Goal: Find specific page/section: Find specific page/section

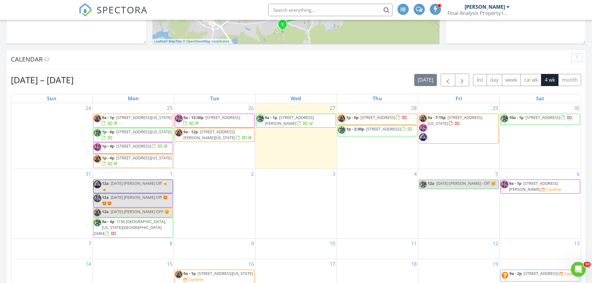
scroll to position [186, 0]
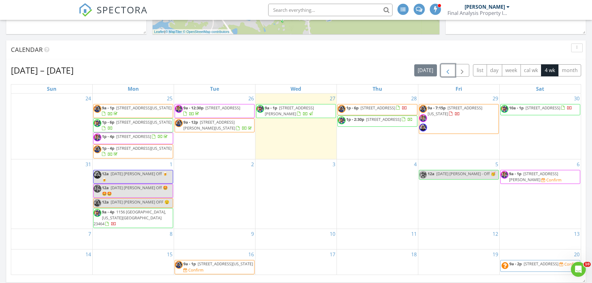
click at [446, 70] on span "button" at bounding box center [447, 70] width 7 height 7
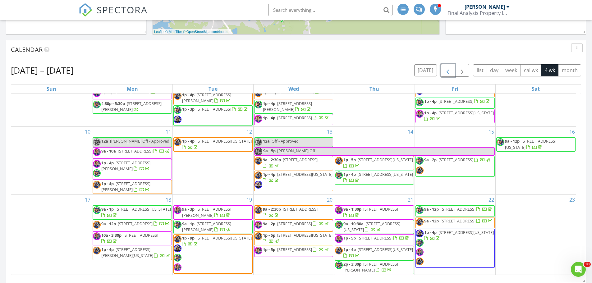
scroll to position [141, 0]
click at [284, 10] on input "text" at bounding box center [330, 10] width 124 height 12
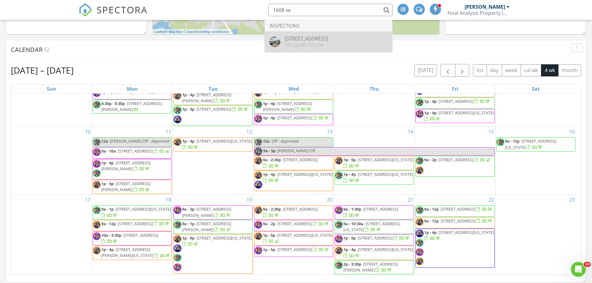
type input "1608 ve"
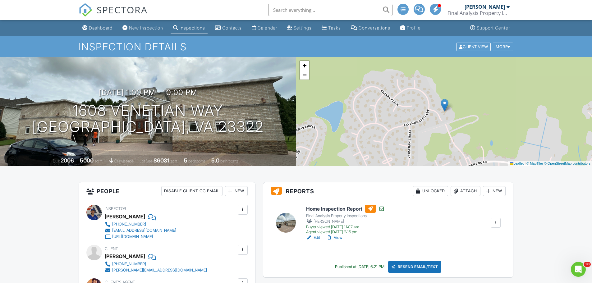
click at [110, 8] on span "SPECTORA" at bounding box center [122, 9] width 51 height 13
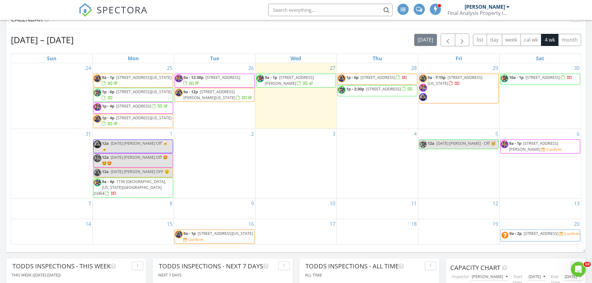
scroll to position [217, 0]
